Goal: Task Accomplishment & Management: Complete application form

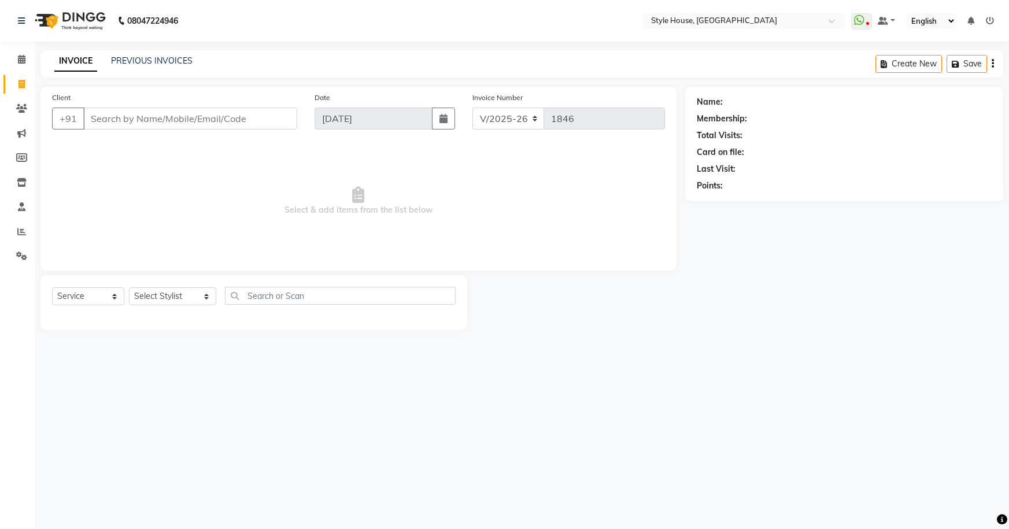
select select "4237"
select select "service"
type input "8457846064"
click at [287, 124] on span "Add Client" at bounding box center [268, 119] width 46 height 12
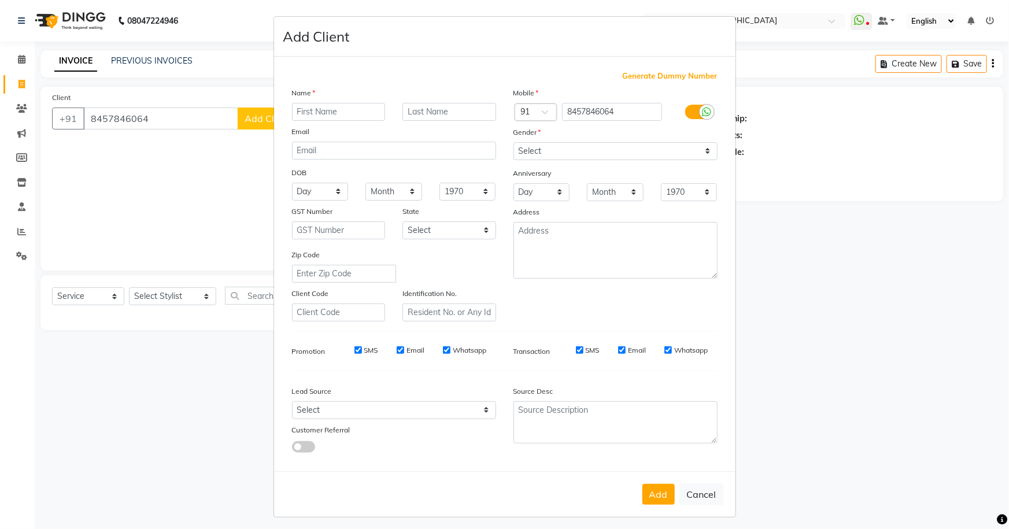
click at [364, 109] on input "text" at bounding box center [339, 112] width 94 height 18
type input "[PERSON_NAME]"
click at [552, 156] on select "Select [DEMOGRAPHIC_DATA] [DEMOGRAPHIC_DATA] Other Prefer Not To Say" at bounding box center [615, 151] width 204 height 18
select select "[DEMOGRAPHIC_DATA]"
click at [513, 142] on select "Select [DEMOGRAPHIC_DATA] [DEMOGRAPHIC_DATA] Other Prefer Not To Say" at bounding box center [615, 151] width 204 height 18
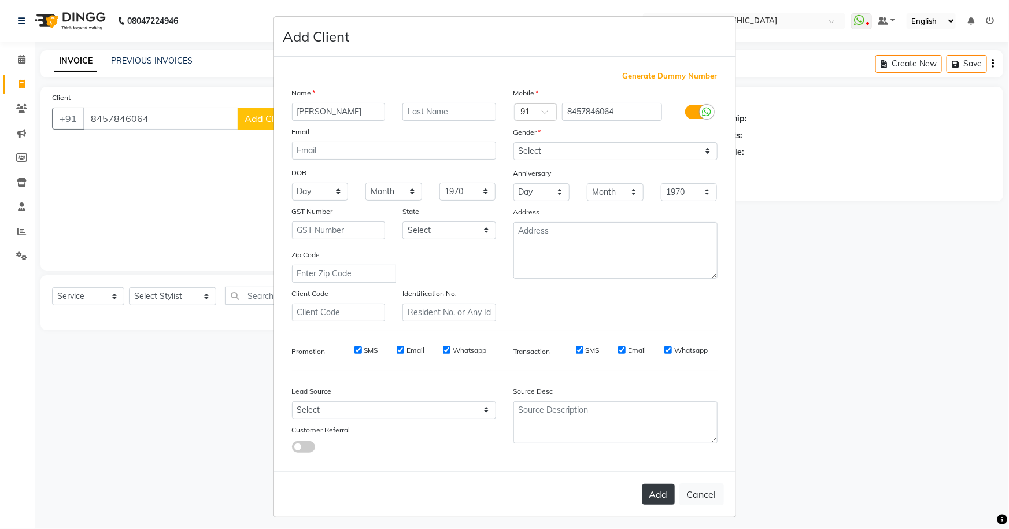
click at [653, 499] on button "Add" at bounding box center [658, 494] width 32 height 21
select select
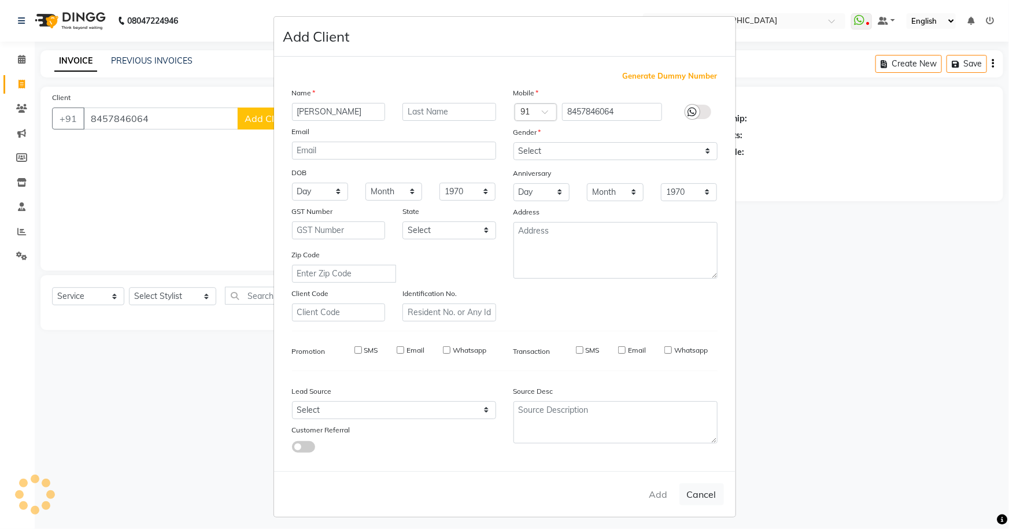
select select
checkbox input "false"
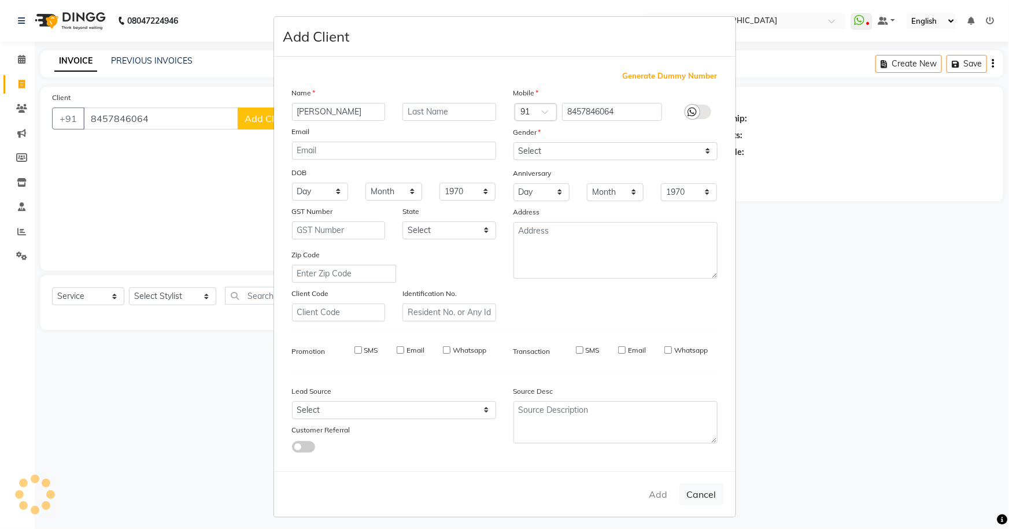
checkbox input "false"
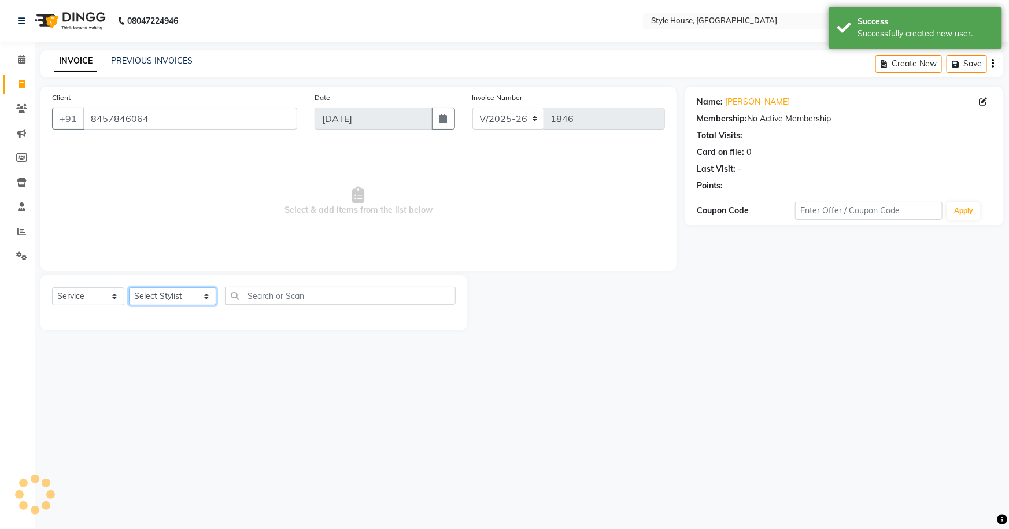
click at [134, 294] on select "Select Stylist [PERSON_NAME] [PERSON_NAME] [PERSON_NAME] [PERSON_NAME]([PERSON_…" at bounding box center [172, 296] width 87 height 18
select select "49165"
click at [129, 287] on select "Select Stylist [PERSON_NAME] [PERSON_NAME] [PERSON_NAME] [PERSON_NAME]([PERSON_…" at bounding box center [172, 296] width 87 height 18
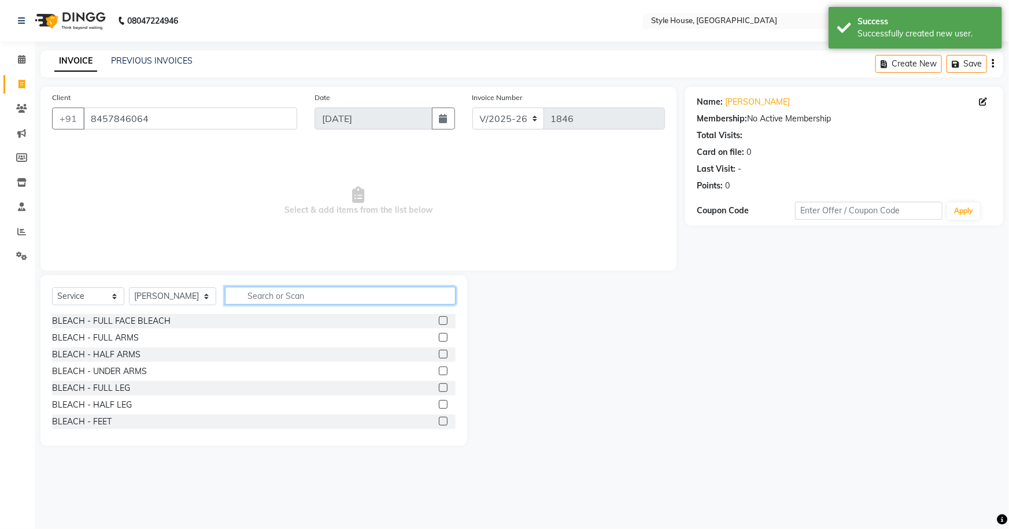
click at [252, 299] on input "text" at bounding box center [340, 296] width 231 height 18
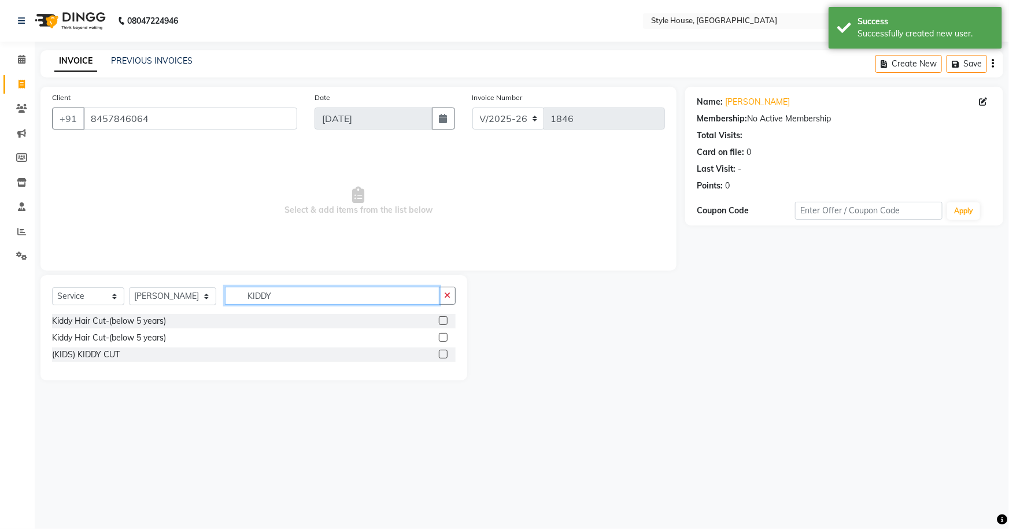
type input "KIDDY"
click at [444, 322] on label at bounding box center [443, 320] width 9 height 9
click at [444, 322] on input "checkbox" at bounding box center [443, 321] width 8 height 8
checkbox input "true"
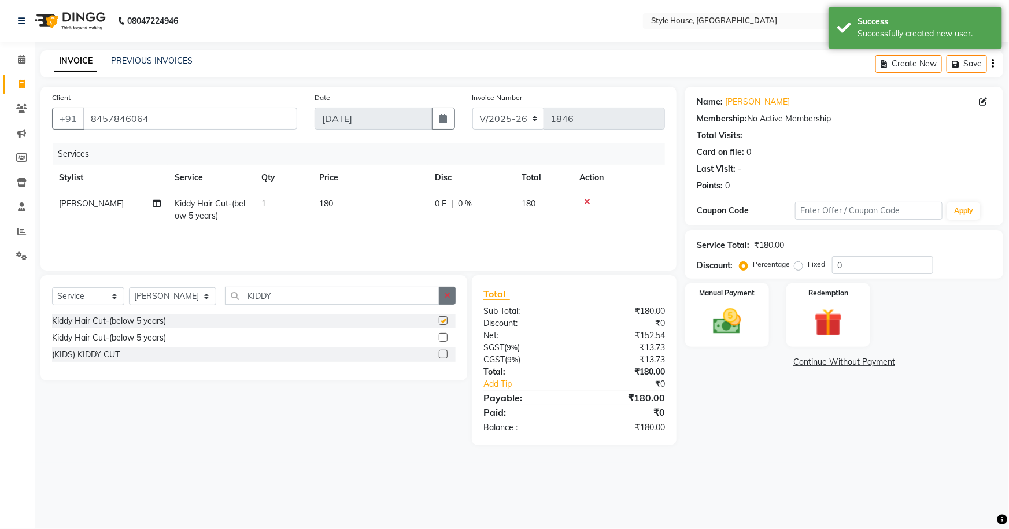
click at [449, 302] on button "button" at bounding box center [447, 296] width 17 height 18
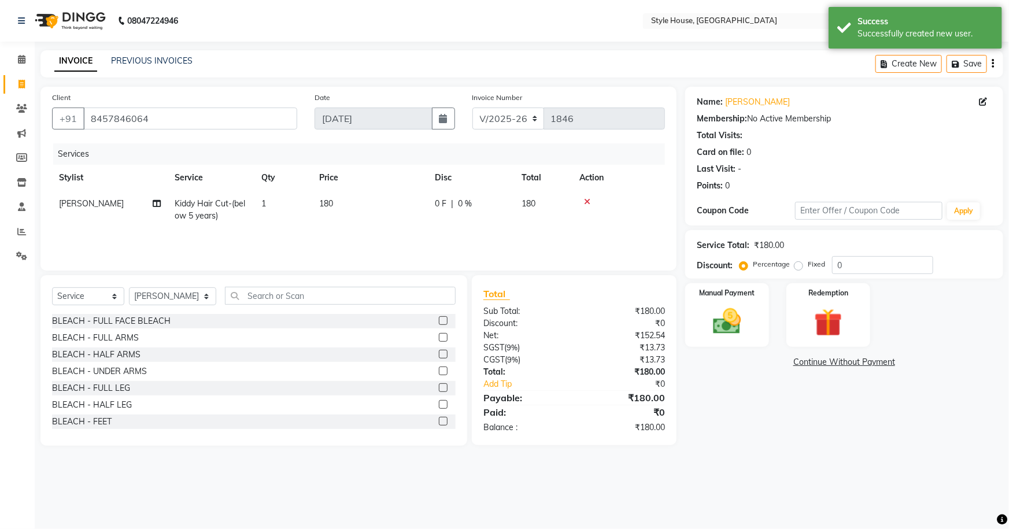
click at [397, 210] on td "180" at bounding box center [370, 210] width 116 height 38
select select "49165"
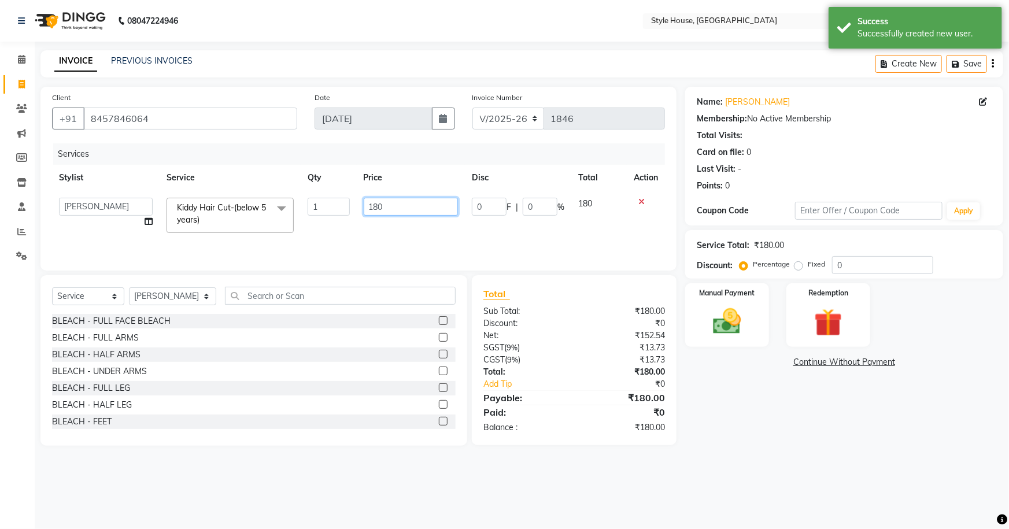
click at [408, 205] on input "180" at bounding box center [411, 207] width 95 height 18
type input "150"
click at [741, 466] on div "08047224946 Select Location × Style House, Jk Road WhatsApp Status ✕ Status: Di…" at bounding box center [504, 264] width 1009 height 529
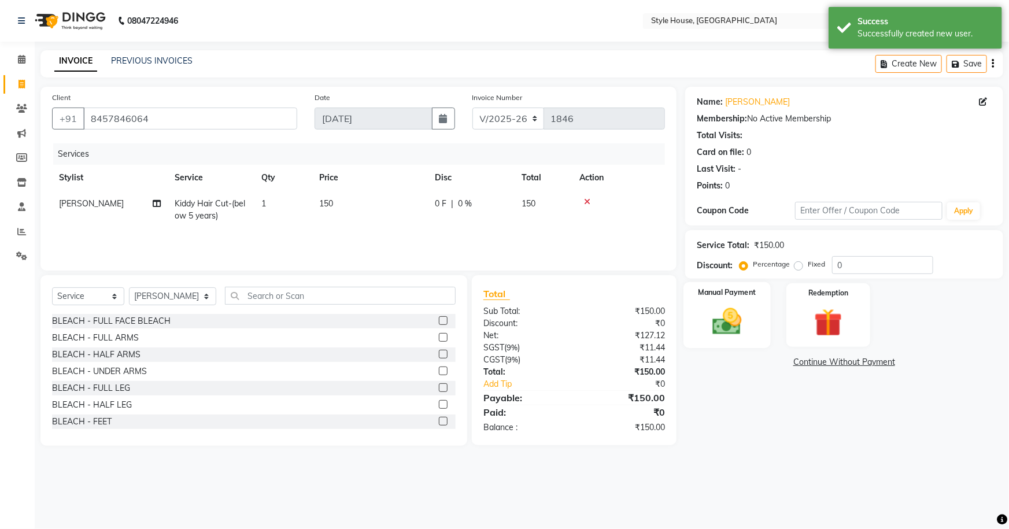
click at [716, 325] on img at bounding box center [727, 322] width 47 height 34
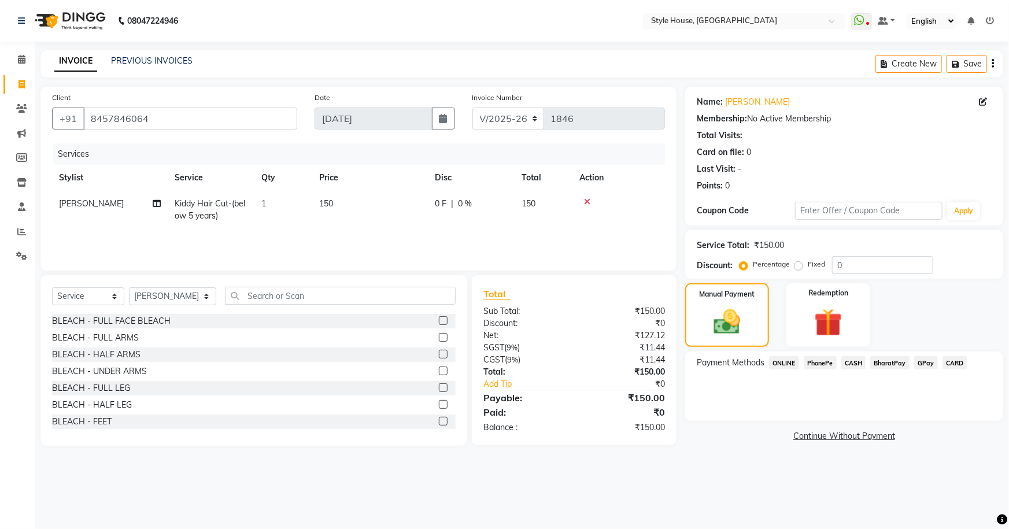
click at [822, 364] on span "PhonePe" at bounding box center [820, 362] width 33 height 13
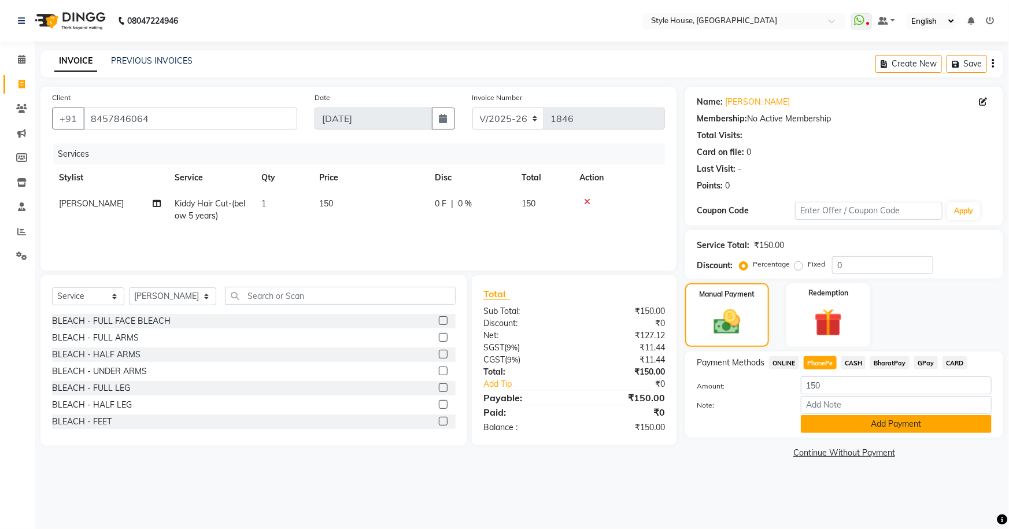
click at [846, 423] on button "Add Payment" at bounding box center [896, 424] width 191 height 18
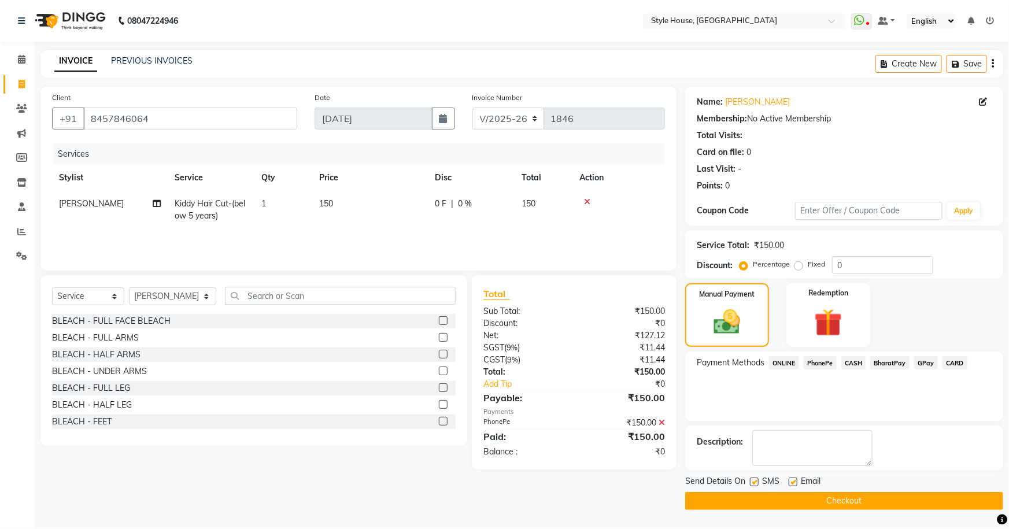
click at [854, 492] on button "Checkout" at bounding box center [844, 501] width 318 height 18
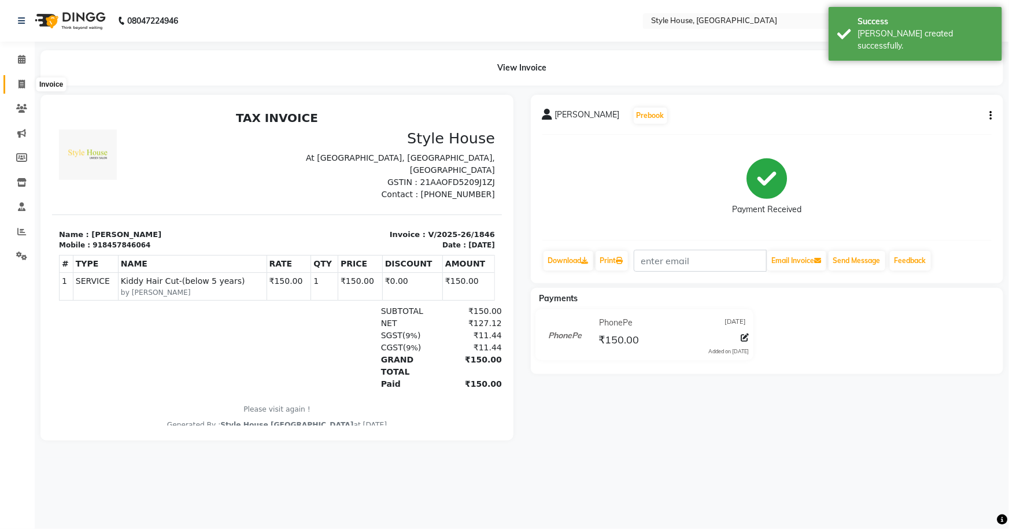
click at [23, 88] on icon at bounding box center [22, 84] width 6 height 9
select select "service"
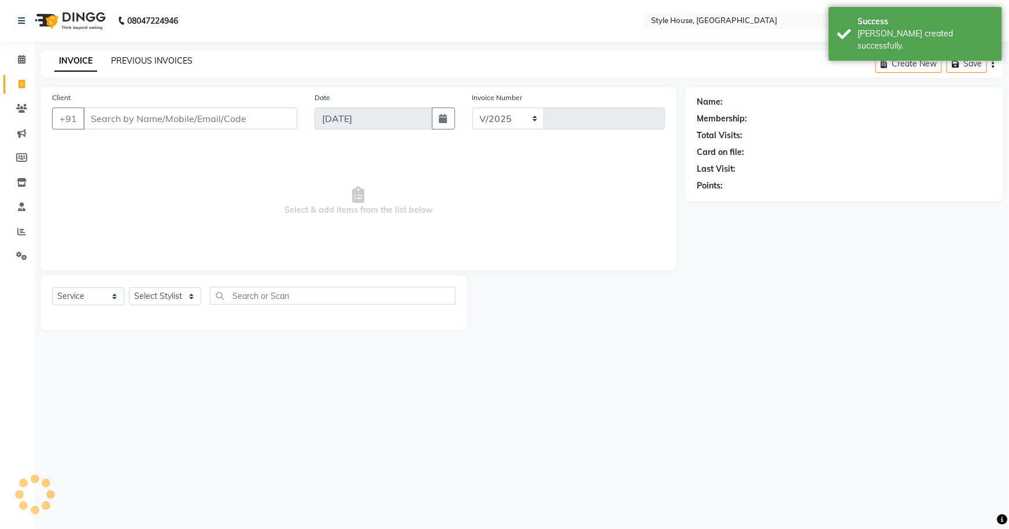
select select "4237"
type input "1847"
click at [130, 64] on link "PREVIOUS INVOICES" at bounding box center [152, 61] width 82 height 10
